Goal: Information Seeking & Learning: Find specific fact

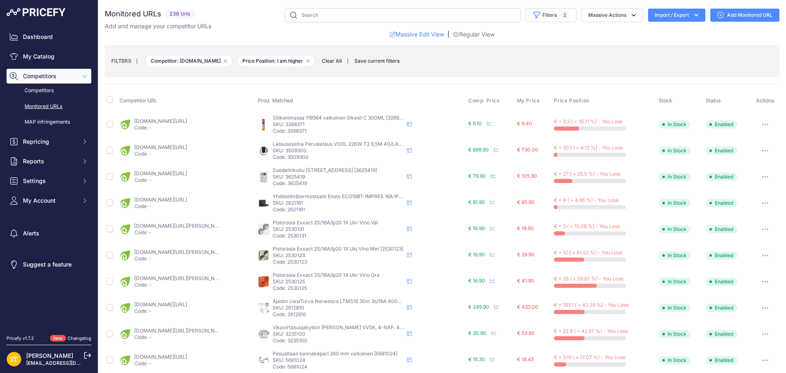
scroll to position [296, 0]
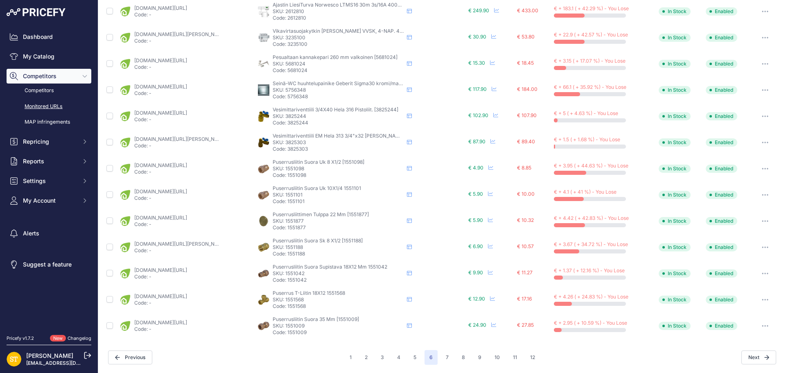
click at [293, 141] on p "SKU: 3825303" at bounding box center [338, 142] width 131 height 7
copy p "3825303"
click at [182, 141] on link "karelianstore.fi/products/vesimittariventtiili-hela-313-3-4x32-kierre-em?_pos=1…" at bounding box center [180, 139] width 93 height 6
click at [294, 171] on p "SKU: 1551098" at bounding box center [338, 168] width 131 height 7
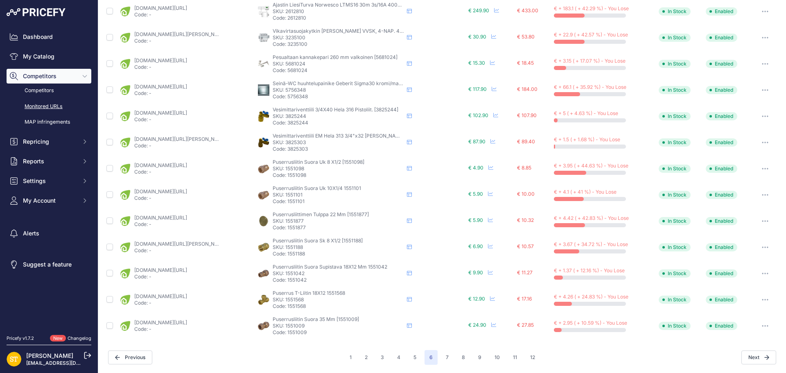
click at [294, 170] on p "SKU: 1551098" at bounding box center [338, 168] width 131 height 7
copy p "1551098"
click at [187, 166] on link "karelianstore.fi/products/puserrusliitin-onnline-uk-em-1-2x8?_pos=1&_psq=155109…" at bounding box center [160, 165] width 53 height 6
click at [296, 195] on p "SKU: 1551101" at bounding box center [338, 195] width 131 height 7
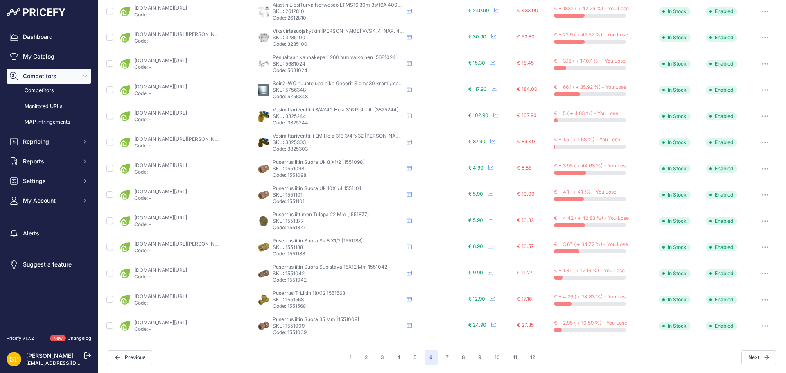
copy p "1551101"
click at [169, 191] on link "karelianstore.fi/products/puserrusliitin-onnline-uk-em-1-4x10?_pos=1&_psq=15511…" at bounding box center [160, 191] width 53 height 6
click at [443, 360] on button "7" at bounding box center [447, 357] width 13 height 15
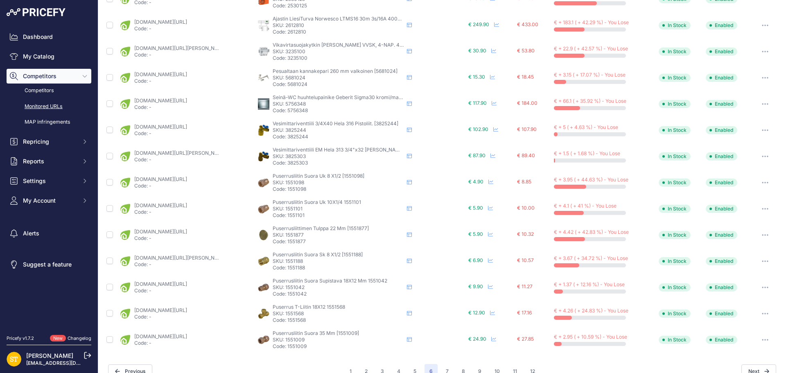
scroll to position [310, 0]
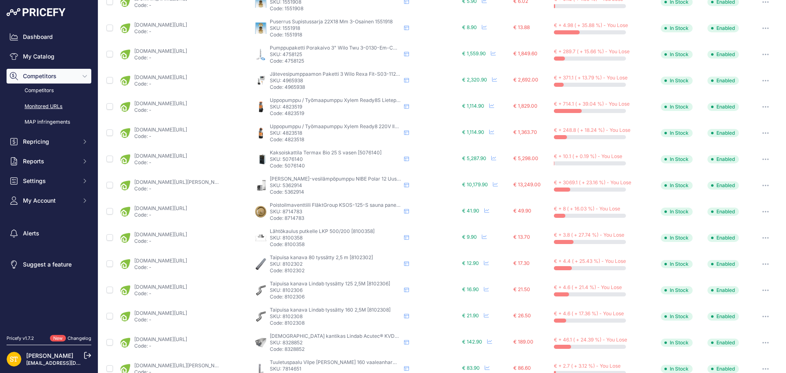
scroll to position [255, 0]
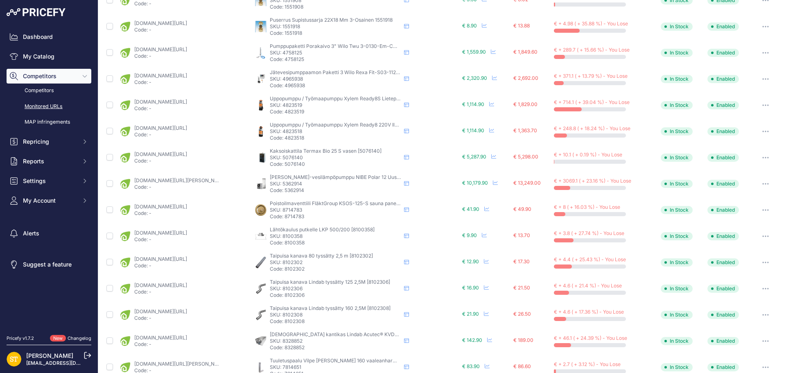
click at [287, 105] on p "SKU: 4823519" at bounding box center [335, 105] width 131 height 7
copy p "4823519"
click at [181, 101] on link "karelianstore.fi/products/tyomaapumppu-xylem-ready4-0-4-kw-230v-ilman-vippaa?va…" at bounding box center [160, 102] width 53 height 6
click at [762, 104] on icon "button" at bounding box center [765, 105] width 7 height 2
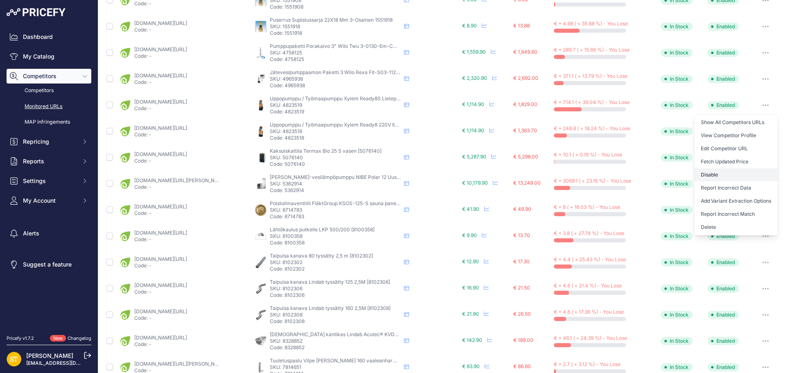
click at [707, 174] on button "Disable" at bounding box center [737, 174] width 84 height 13
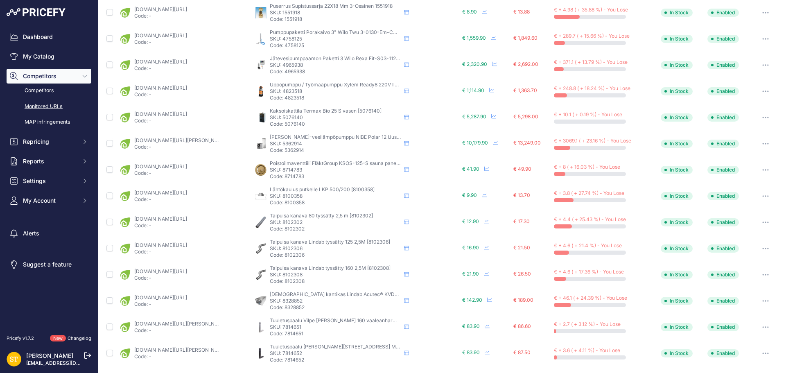
scroll to position [255, 0]
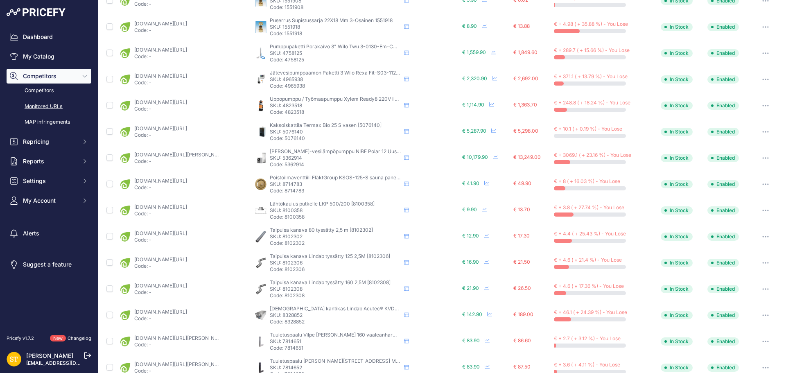
click at [288, 52] on p "SKU: 4758125" at bounding box center [335, 53] width 131 height 7
copy p "4758125"
click at [187, 50] on link "karelianstore.fi/products/porakaivopumppu-wilo-twu3-0130-em-cw50?_pos=1&_psq=47…" at bounding box center [160, 50] width 53 height 6
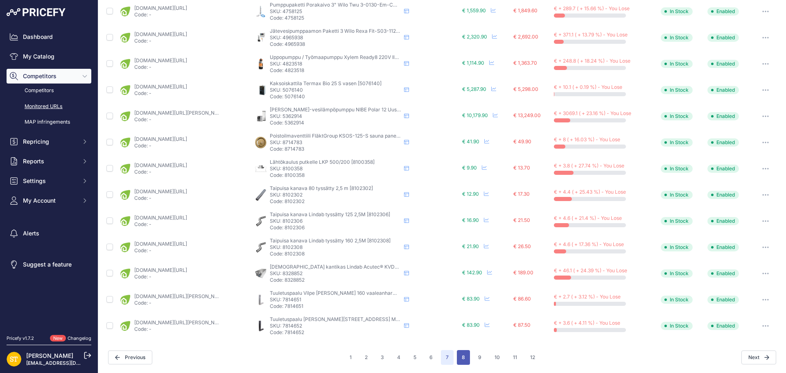
click at [458, 355] on button "8" at bounding box center [463, 357] width 13 height 15
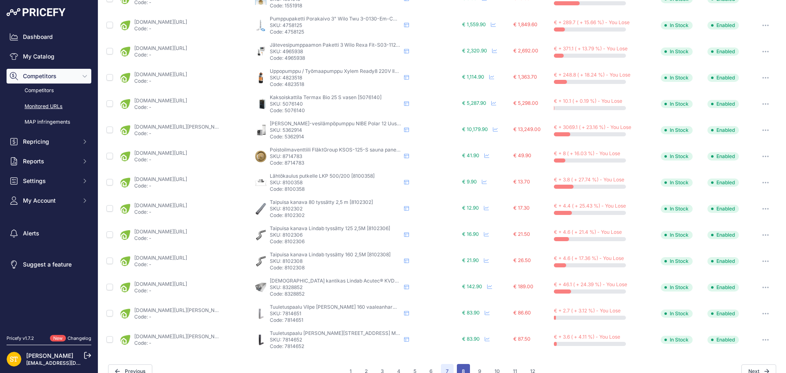
scroll to position [310, 0]
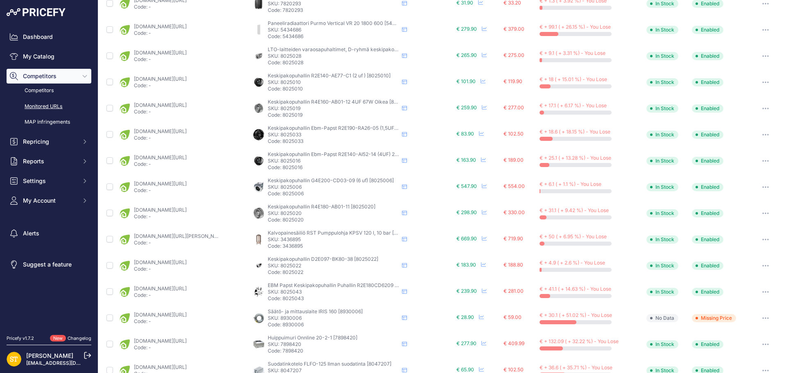
scroll to position [132, 0]
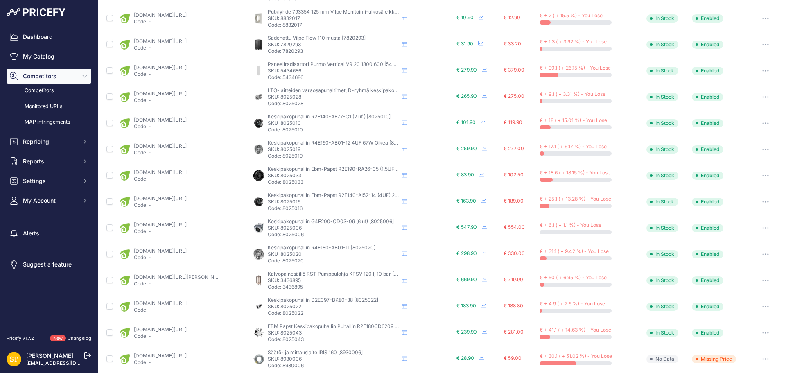
click at [287, 45] on p "SKU: 7820293" at bounding box center [333, 44] width 131 height 7
copy p "7820293"
click at [175, 44] on div "karelianstore.fi/products/sadehattu-vilpe-flow-110-musta?_pos=1&_psq=7820293&_s…" at bounding box center [160, 44] width 53 height 13
click at [174, 42] on link "karelianstore.fi/products/sadehattu-vilpe-flow-110-musta?_pos=1&_psq=7820293&_s…" at bounding box center [160, 41] width 53 height 6
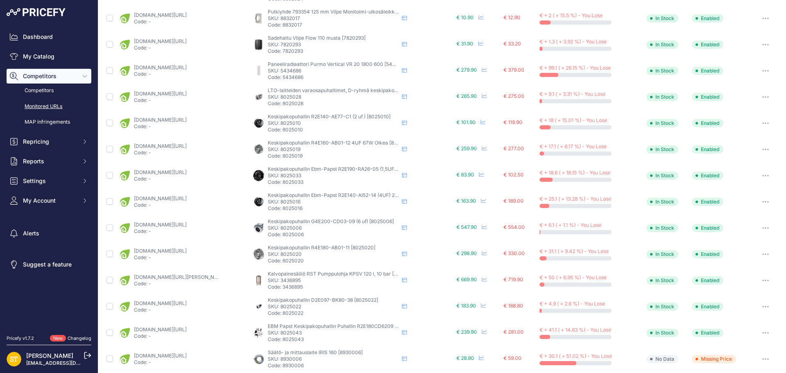
click at [285, 227] on p "SKU: 8025006" at bounding box center [333, 228] width 131 height 7
copy p "8025006"
click at [187, 226] on link "karelianstore.fi/products/puhallin-ebmpapst-g4e200cd0309-6uf-200w-oikea?_pos=1&…" at bounding box center [160, 225] width 53 height 6
click at [291, 256] on p "SKU: 8025020" at bounding box center [333, 254] width 131 height 7
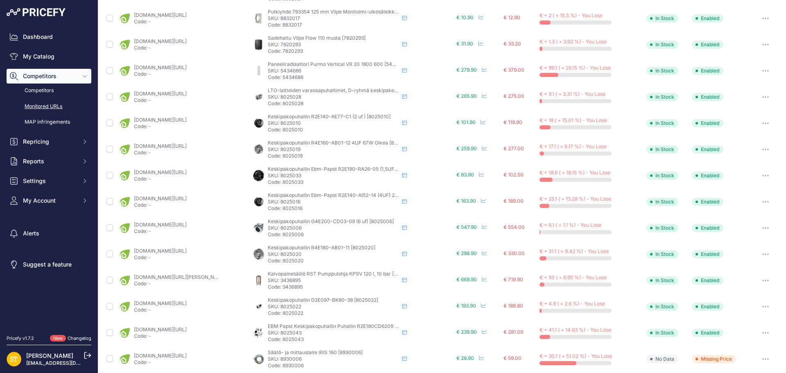
click at [291, 256] on p "SKU: 8025020" at bounding box center [333, 254] width 131 height 7
copy p "8025020"
click at [187, 252] on link "karelianstore.fi/products/puhallin-ebmpapst-r4e180ab0111-3uf-110w-oikea?_pos=1&…" at bounding box center [160, 251] width 53 height 6
click at [292, 279] on p "SKU: 3436895" at bounding box center [333, 280] width 131 height 7
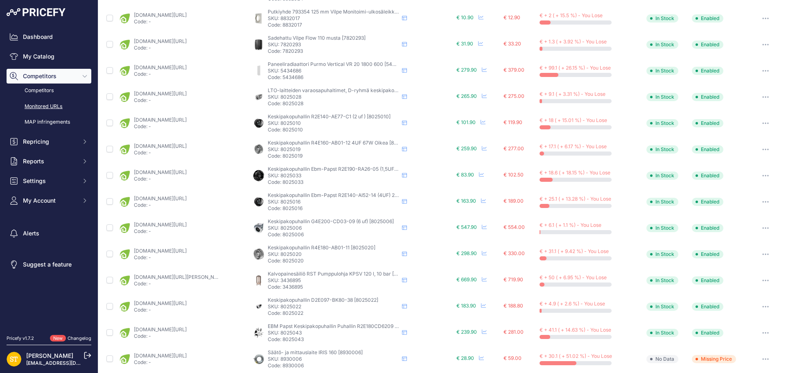
copy p "3436895"
click at [190, 276] on link "karelianstore.fi/products/kalvopainesailio-watman-rst-50l-10-bar?variant=469365…" at bounding box center [180, 277] width 93 height 6
click at [765, 280] on icon "button" at bounding box center [765, 280] width 1 height 1
click at [715, 348] on button "Disable" at bounding box center [737, 350] width 84 height 13
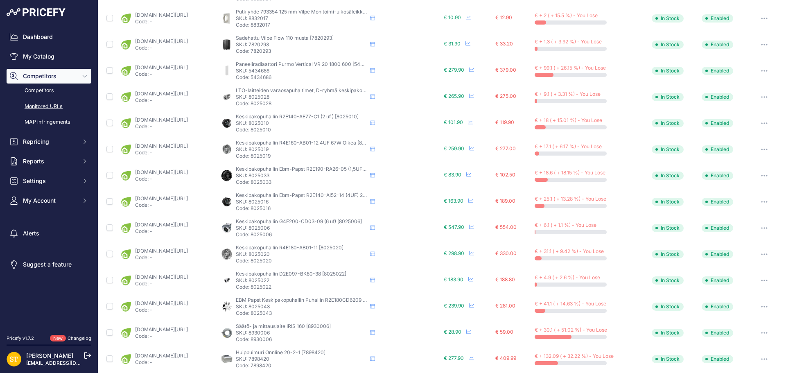
click at [292, 99] on p "SKU: 8025028" at bounding box center [301, 97] width 131 height 7
copy p "8025028"
click at [188, 93] on link "karelianstore.fi/products/puhallin-ebmpapst-d2e146ap4722-8uf-300w?_pos=1&_psq=8…" at bounding box center [161, 93] width 53 height 6
click at [295, 120] on p "SKU: 8025010" at bounding box center [301, 123] width 131 height 7
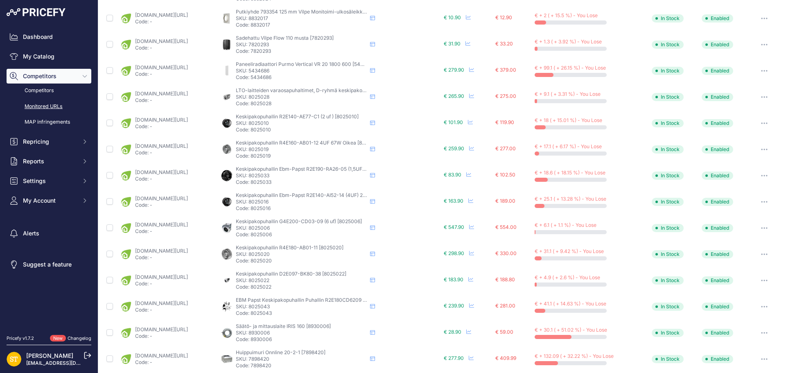
click at [295, 120] on p "SKU: 8025010" at bounding box center [301, 123] width 131 height 7
click at [171, 118] on link "karelianstore.fi/products/puhallin-ebmpapst-r2e140ae77c1-2uf-105w-oikea?_pos=1&…" at bounding box center [161, 120] width 53 height 6
click at [288, 18] on p "SKU: 8832017" at bounding box center [301, 18] width 131 height 7
click at [288, 17] on p "SKU: 8832017" at bounding box center [301, 18] width 131 height 7
click at [188, 16] on link "karelianstore.fi/products/putkiyhde-vilpe-monitoimi-saleikko-125-240x240?_pos=1…" at bounding box center [161, 15] width 53 height 6
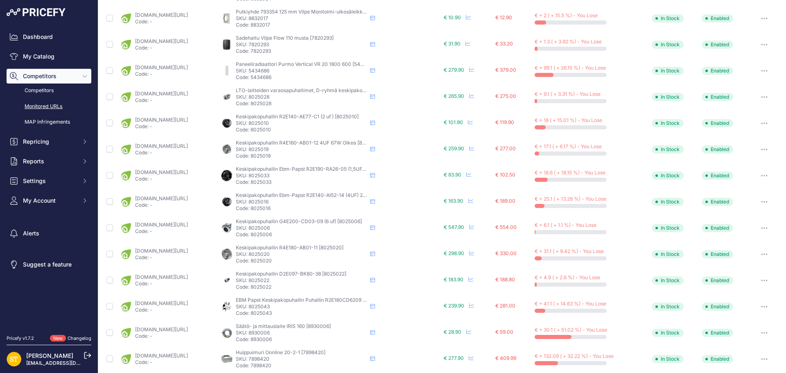
scroll to position [296, 0]
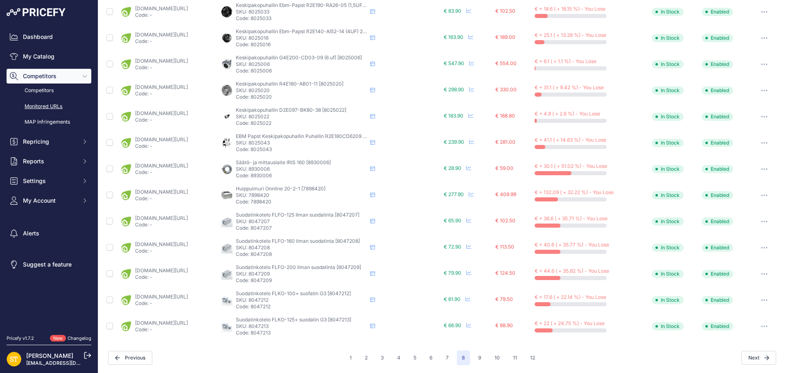
click at [296, 143] on p "SKU: 8025043" at bounding box center [301, 143] width 131 height 7
click at [188, 140] on link "karelianstore.fi/products/puhallin-ebmpapst-r2e180cd6209-1-5uf-40w?_pos=1&_psq=…" at bounding box center [161, 139] width 53 height 6
